Goal: Task Accomplishment & Management: Use online tool/utility

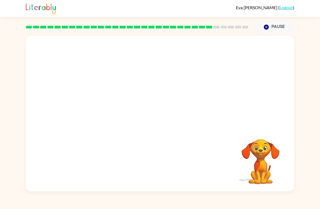
click at [269, 27] on icon "button" at bounding box center [266, 27] width 5 height 5
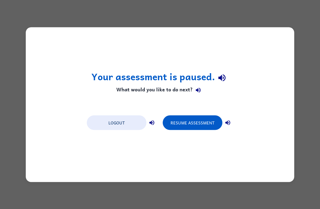
click at [311, 38] on div "Your assessment is paused. What would you like to do next? Logout Resume Assess…" at bounding box center [160, 104] width 320 height 209
click at [298, 47] on div "Your assessment is paused. What would you like to do next? Logout Resume Assess…" at bounding box center [160, 104] width 320 height 209
click at [287, 77] on div "Your assessment is paused. What would you like to do next? Logout Resume Assess…" at bounding box center [160, 104] width 269 height 155
click at [282, 120] on div "Your assessment is paused. What would you like to do next? Logout Resume Assess…" at bounding box center [160, 104] width 269 height 155
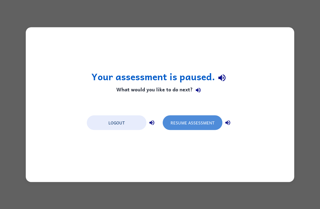
click at [184, 125] on button "Resume Assessment" at bounding box center [193, 122] width 60 height 15
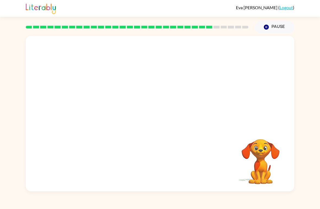
click at [99, 109] on video "Your browser must support playing .mp4 files to use Literably. Please try using…" at bounding box center [160, 82] width 269 height 92
click at [112, 111] on video "Your browser must support playing .mp4 files to use Literably. Please try using…" at bounding box center [160, 82] width 269 height 92
click at [172, 116] on button "button" at bounding box center [160, 117] width 35 height 20
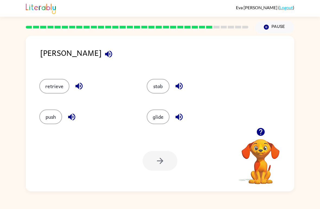
click at [104, 59] on icon "button" at bounding box center [109, 54] width 10 height 10
click at [104, 58] on icon "button" at bounding box center [109, 54] width 10 height 10
click at [104, 57] on icon "button" at bounding box center [109, 54] width 10 height 10
click at [47, 90] on button "retrieve" at bounding box center [54, 86] width 30 height 15
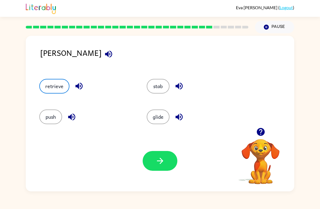
click at [168, 166] on button "button" at bounding box center [160, 161] width 35 height 20
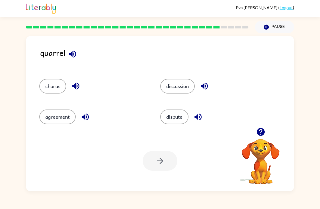
click at [77, 54] on icon "button" at bounding box center [73, 54] width 10 height 10
click at [46, 88] on button "chorus" at bounding box center [52, 86] width 27 height 15
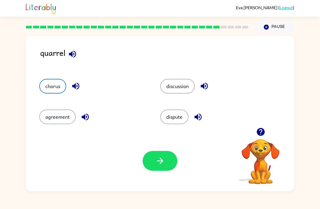
click at [172, 88] on button "discussion" at bounding box center [177, 86] width 34 height 15
click at [176, 122] on button "dispute" at bounding box center [174, 117] width 28 height 15
click at [160, 160] on icon "button" at bounding box center [161, 161] width 10 height 10
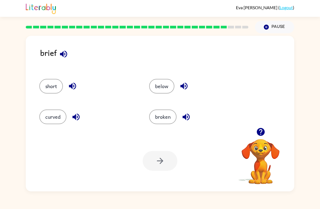
click at [166, 123] on button "broken" at bounding box center [162, 117] width 27 height 15
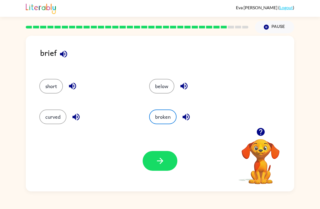
click at [162, 163] on icon "button" at bounding box center [161, 161] width 10 height 10
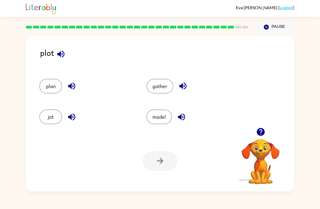
click at [47, 88] on button "plan" at bounding box center [50, 86] width 23 height 15
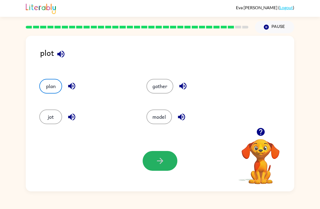
click at [163, 168] on button "button" at bounding box center [160, 161] width 35 height 20
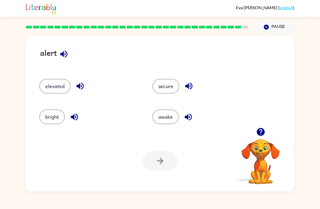
click at [162, 93] on button "secure" at bounding box center [166, 86] width 27 height 15
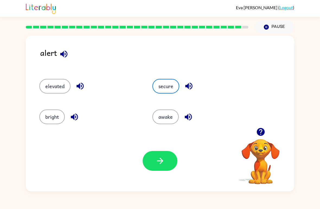
click at [170, 159] on button "button" at bounding box center [160, 161] width 35 height 20
